Goal: Navigation & Orientation: Find specific page/section

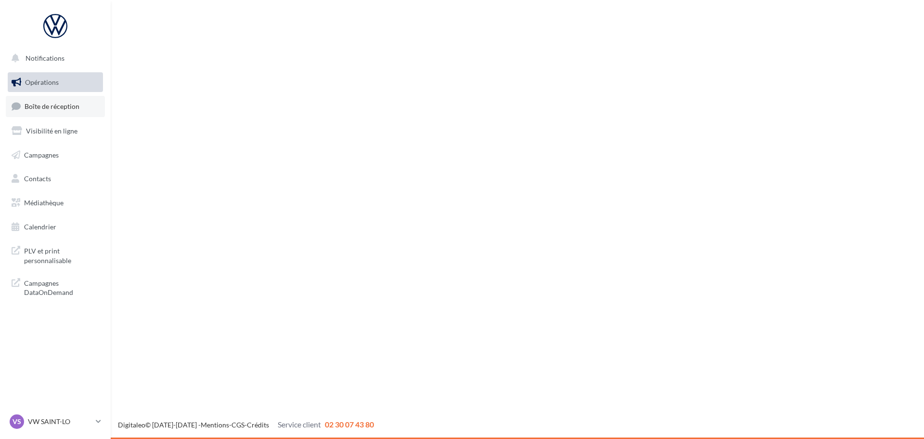
click at [54, 109] on span "Boîte de réception" at bounding box center [52, 106] width 55 height 8
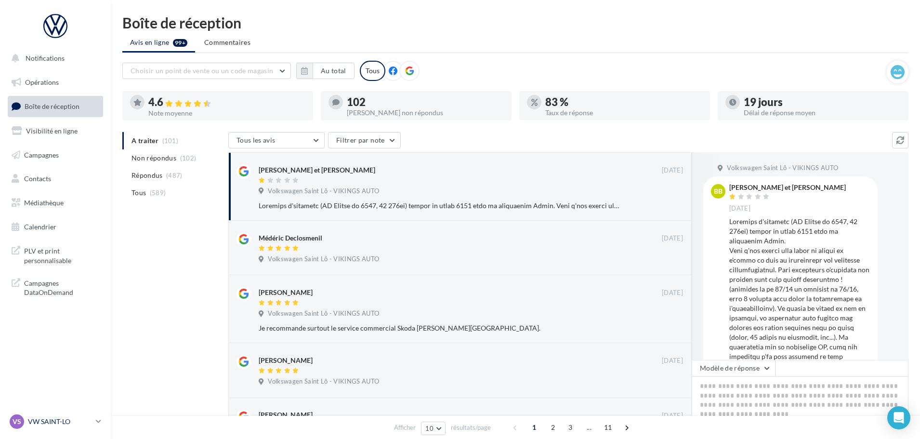
click at [60, 427] on div "VS VW SAINT-LO vw-stlo-vau" at bounding box center [51, 421] width 82 height 14
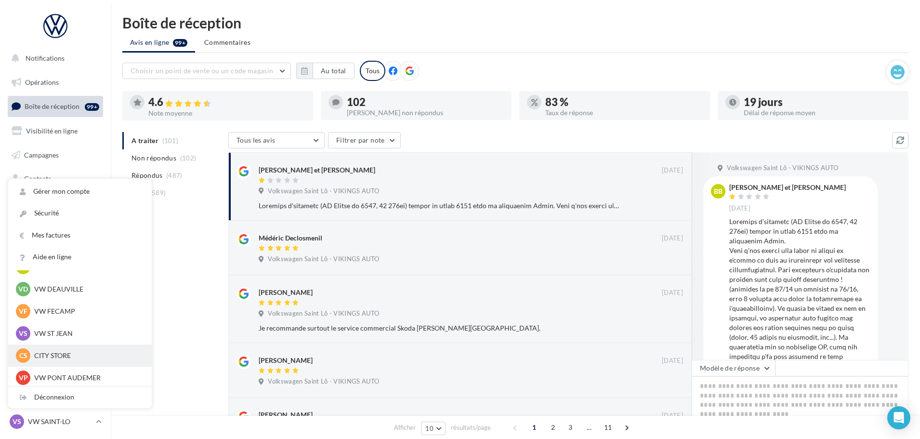
scroll to position [96, 0]
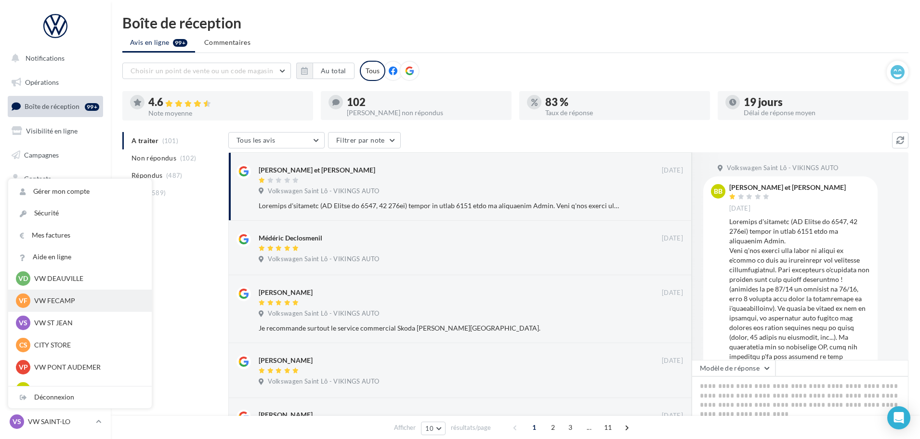
click at [62, 301] on p "VW FECAMP" at bounding box center [87, 301] width 106 height 10
